Goal: Task Accomplishment & Management: Use online tool/utility

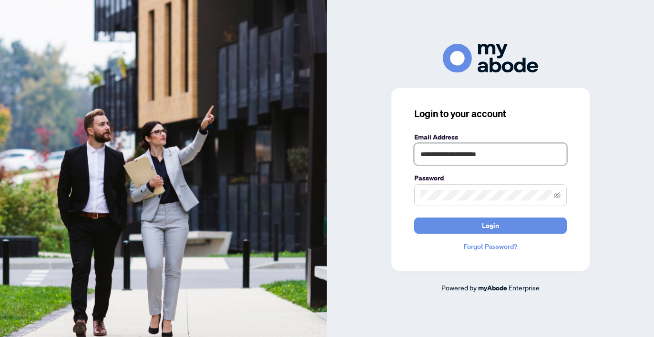
type input "**********"
click at [490, 225] on button "Login" at bounding box center [490, 226] width 153 height 16
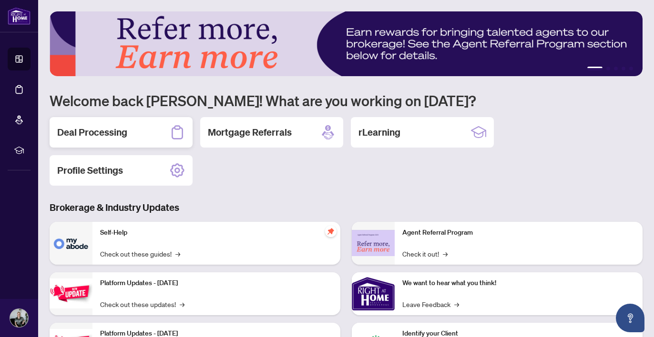
click at [103, 132] on h2 "Deal Processing" at bounding box center [92, 132] width 70 height 13
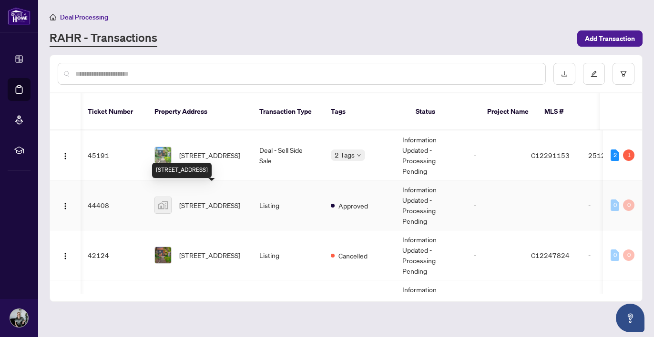
scroll to position [0, 0]
click at [282, 143] on td "Deal - Sell Side Sale" at bounding box center [287, 156] width 71 height 50
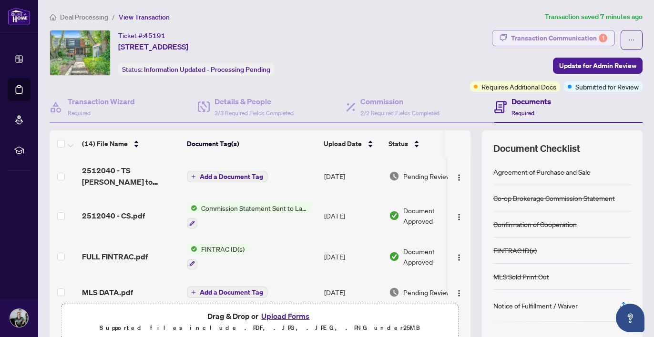
click at [536, 40] on div "Transaction Communication 1" at bounding box center [559, 38] width 96 height 15
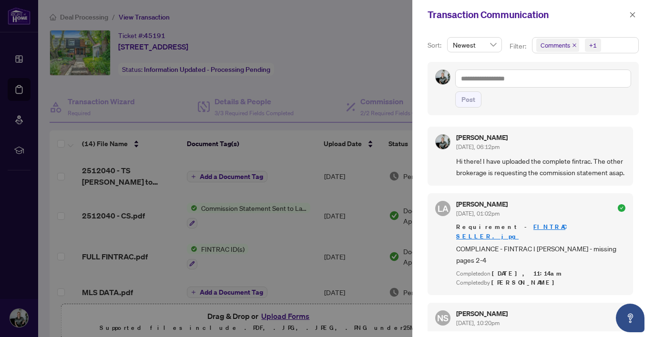
click at [327, 46] on div at bounding box center [327, 168] width 654 height 337
click at [631, 13] on icon "close" at bounding box center [632, 14] width 5 height 5
